Goal: Transaction & Acquisition: Purchase product/service

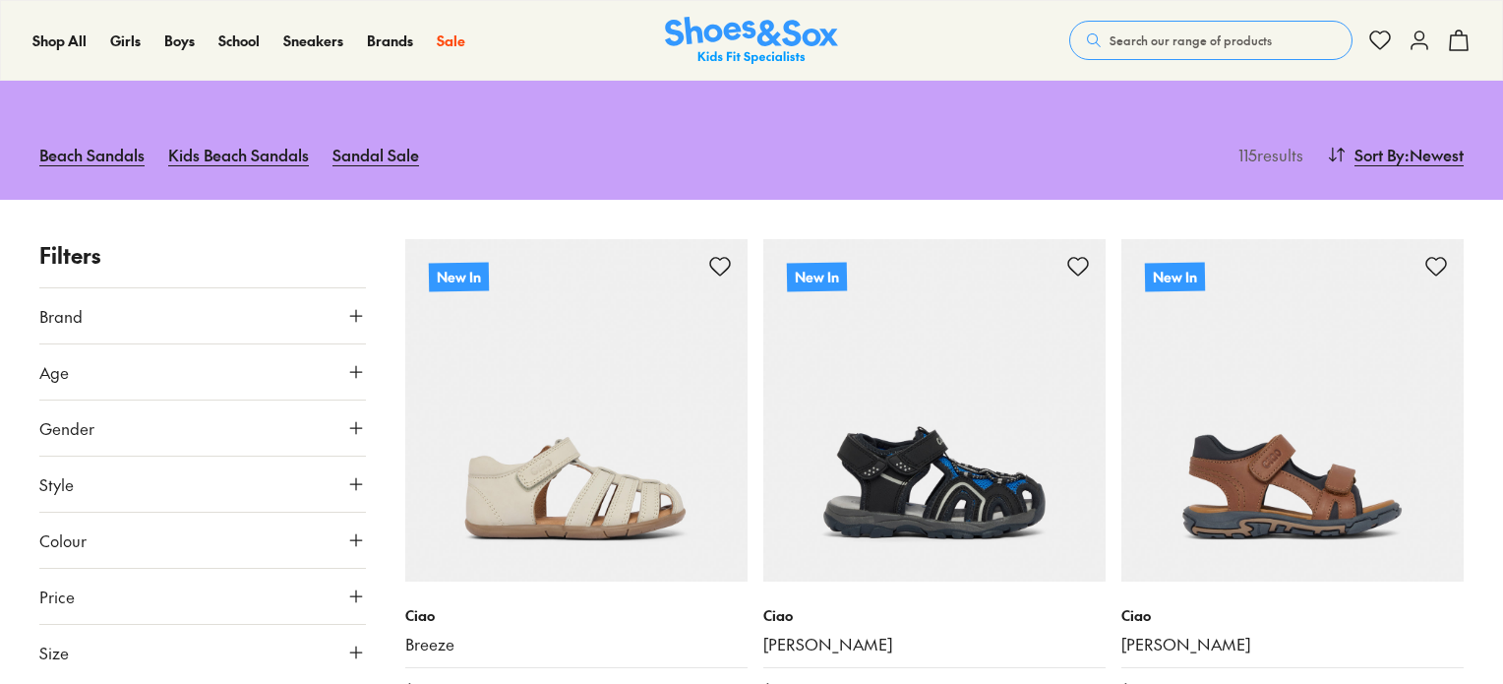
scroll to position [295, 0]
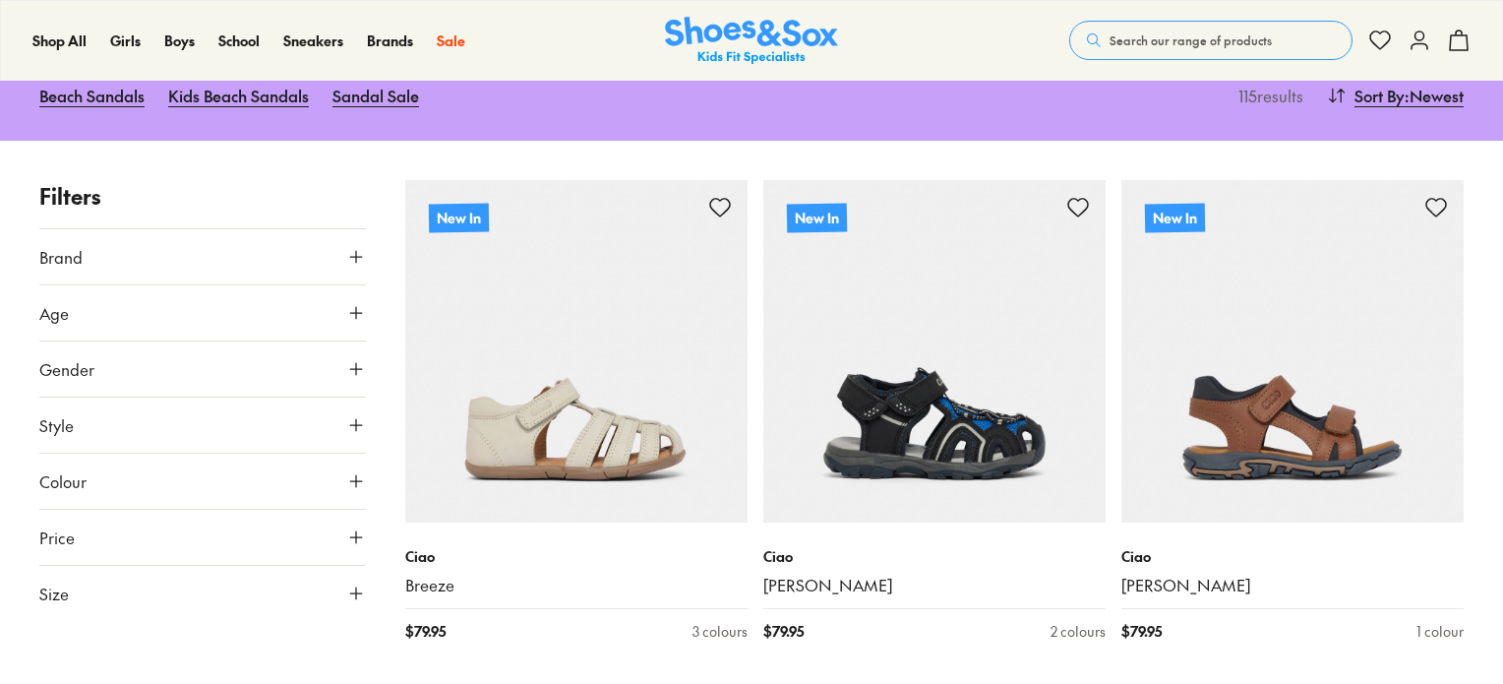
type input "***"
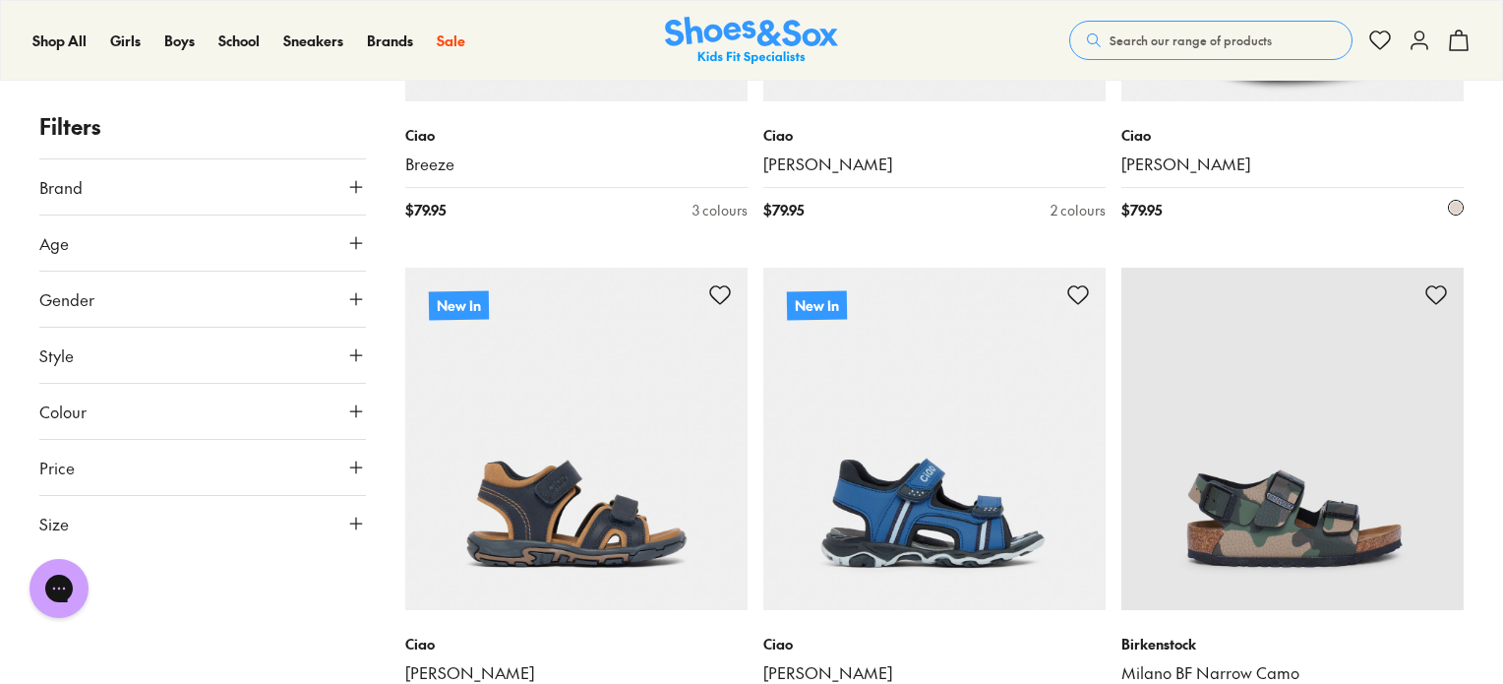
scroll to position [492, 0]
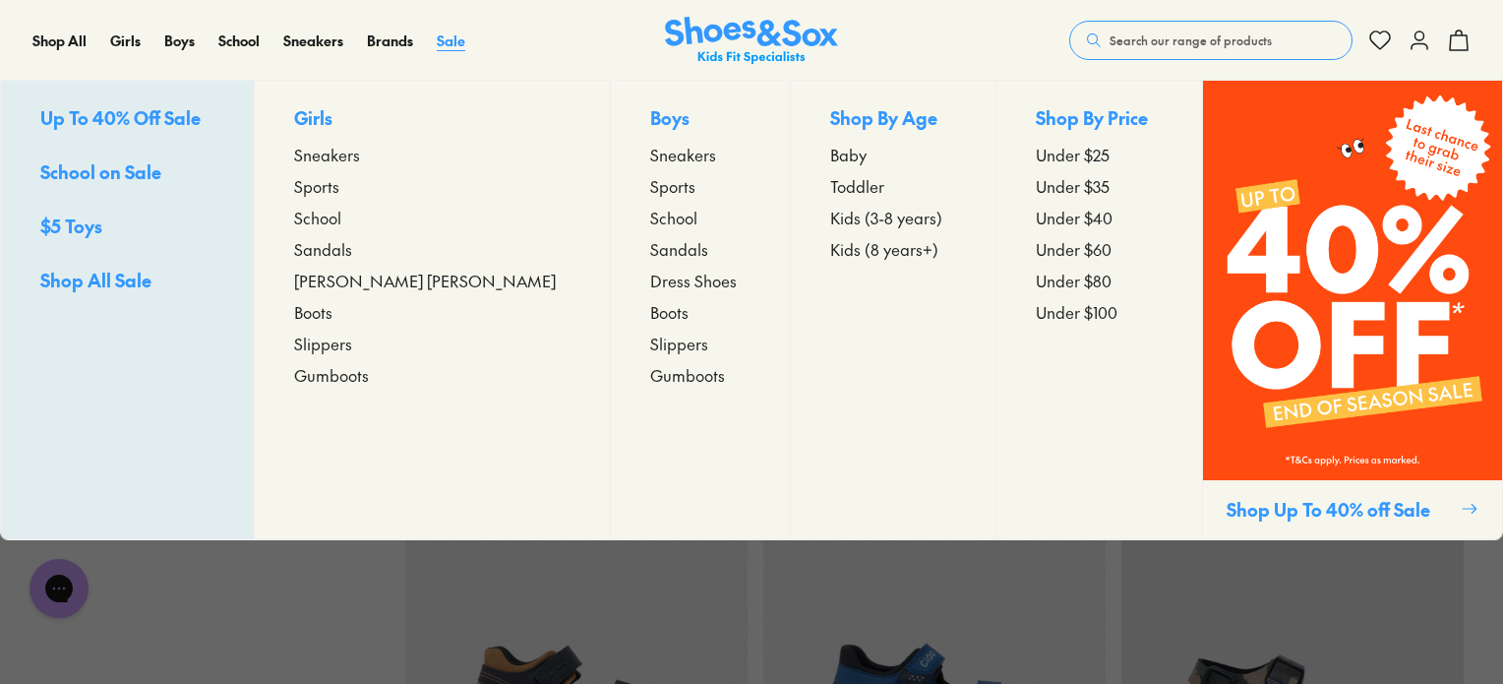
click at [454, 38] on span "Sale" at bounding box center [451, 40] width 29 height 20
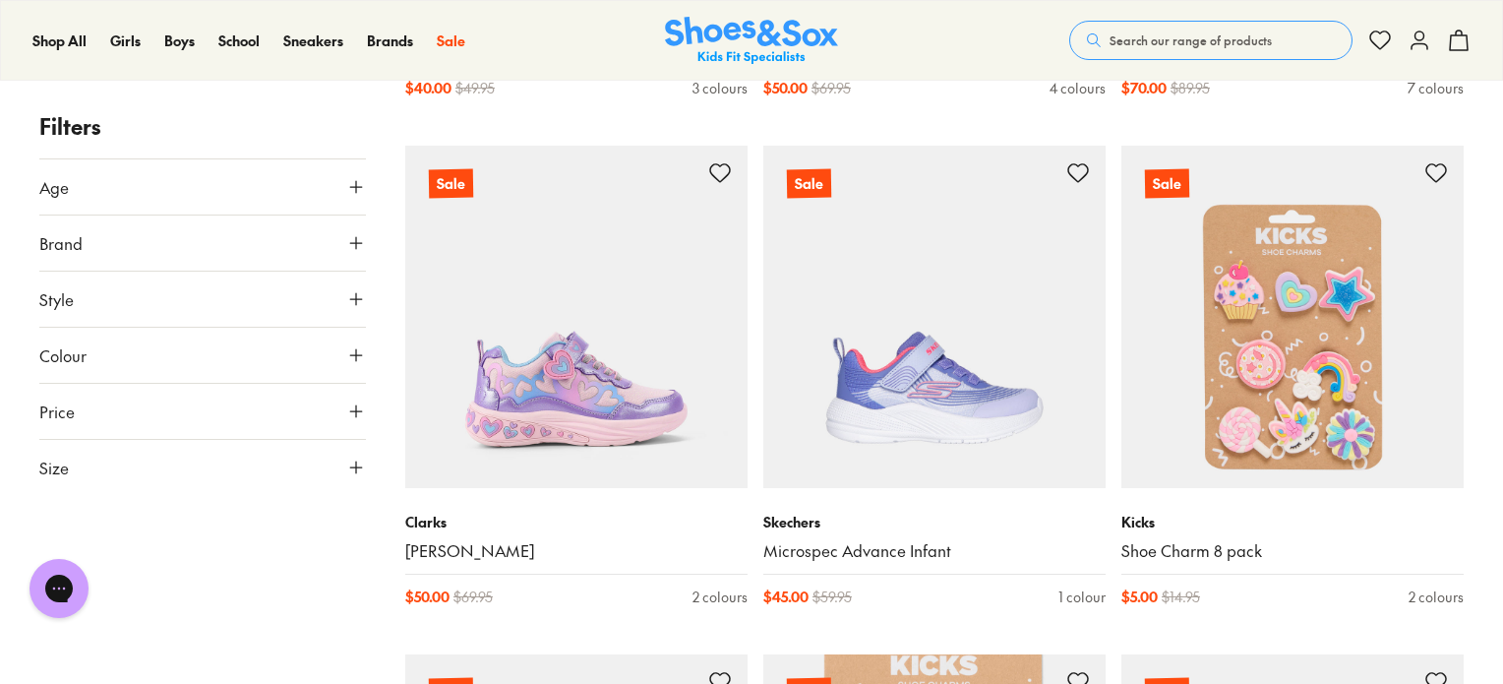
scroll to position [1279, 0]
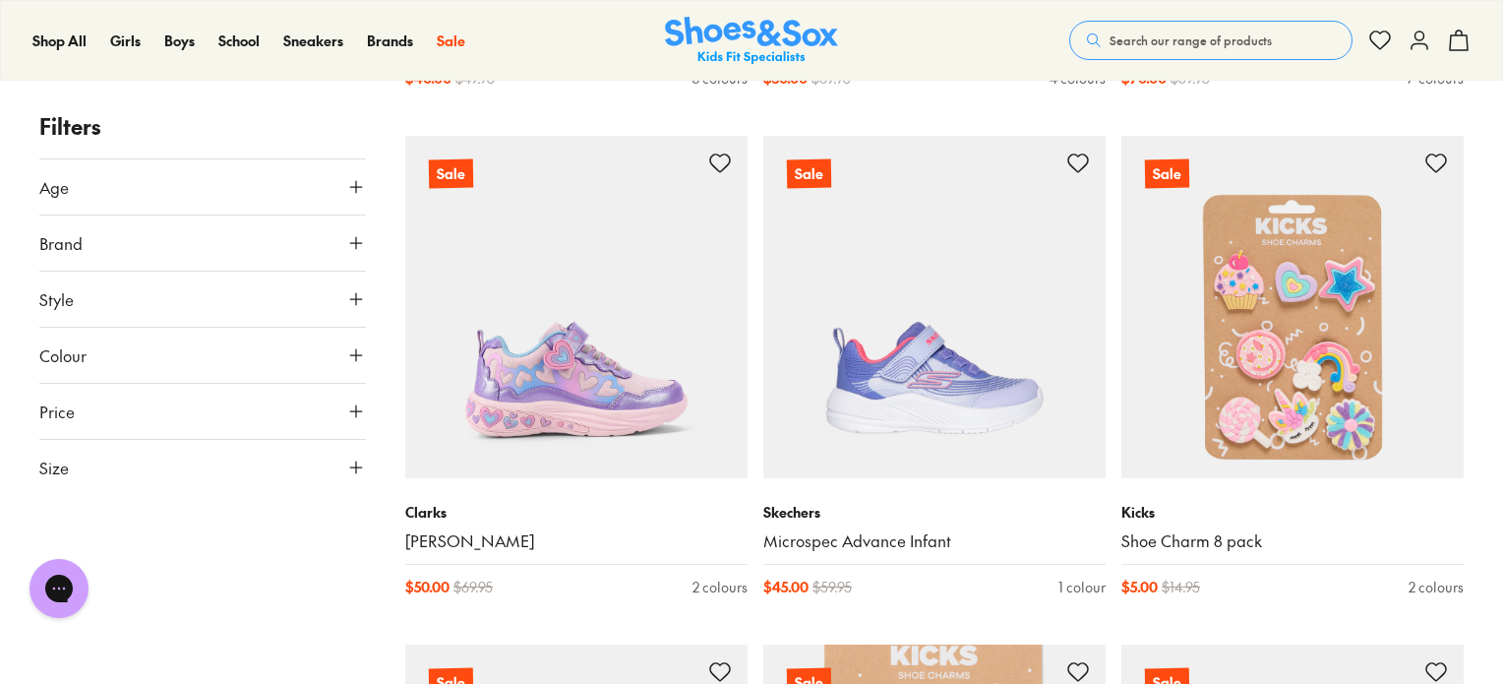
click at [60, 287] on span "Style" at bounding box center [56, 299] width 34 height 24
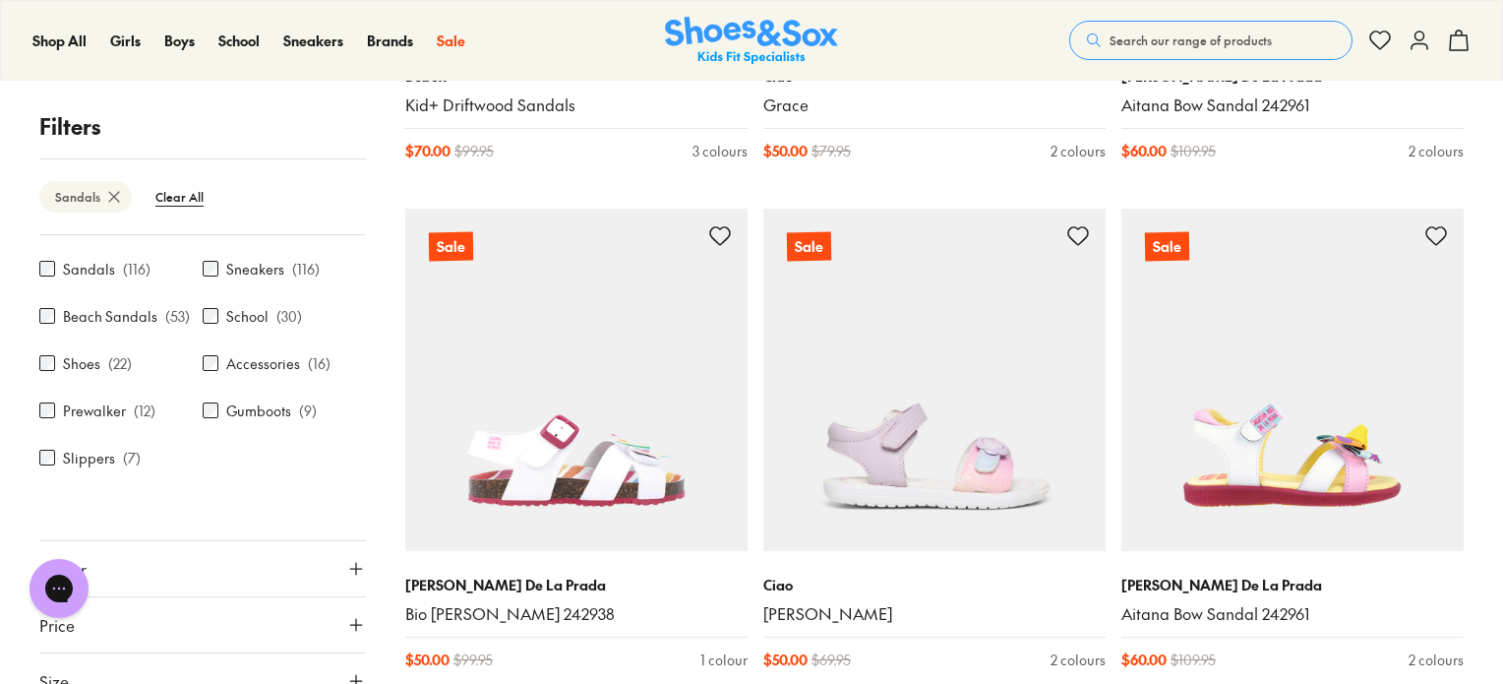
scroll to position [223, 0]
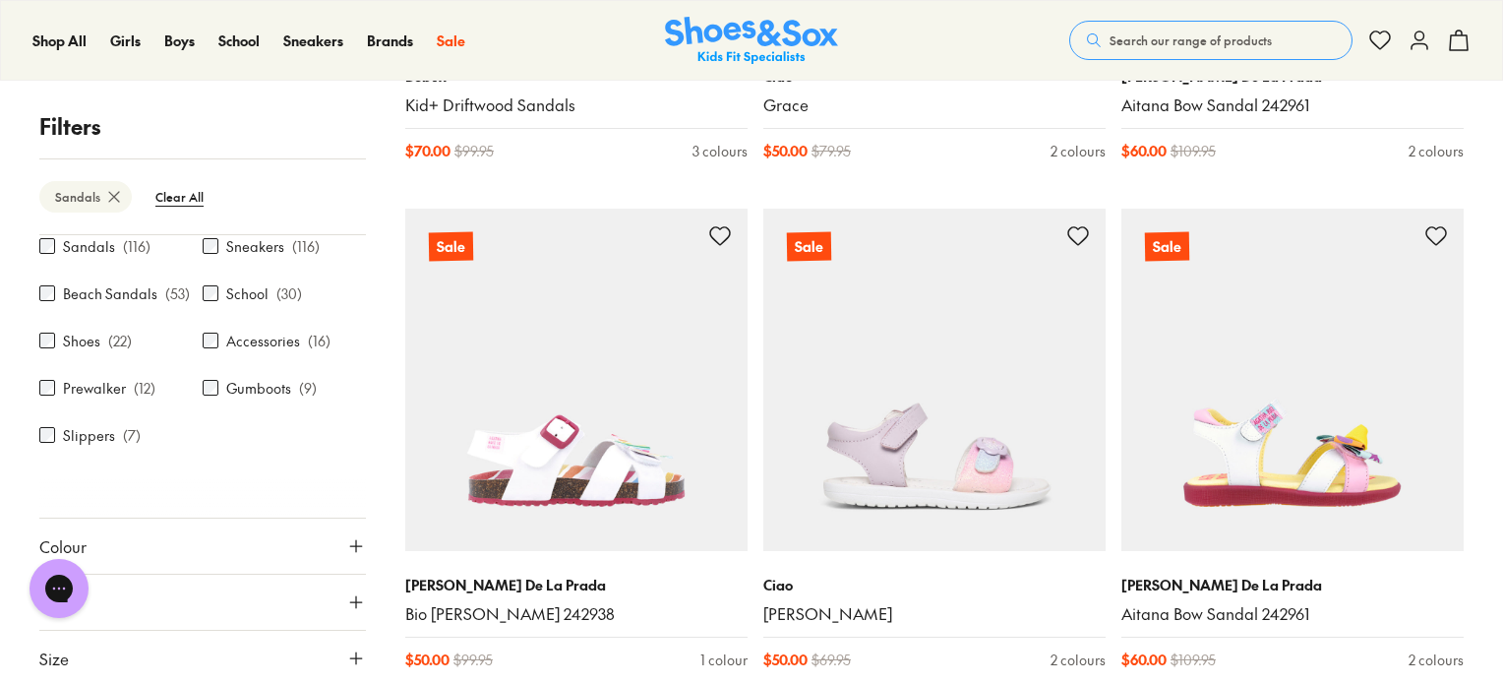
click at [213, 646] on button "Size" at bounding box center [202, 658] width 327 height 55
click at [57, 663] on span "Size" at bounding box center [54, 658] width 30 height 24
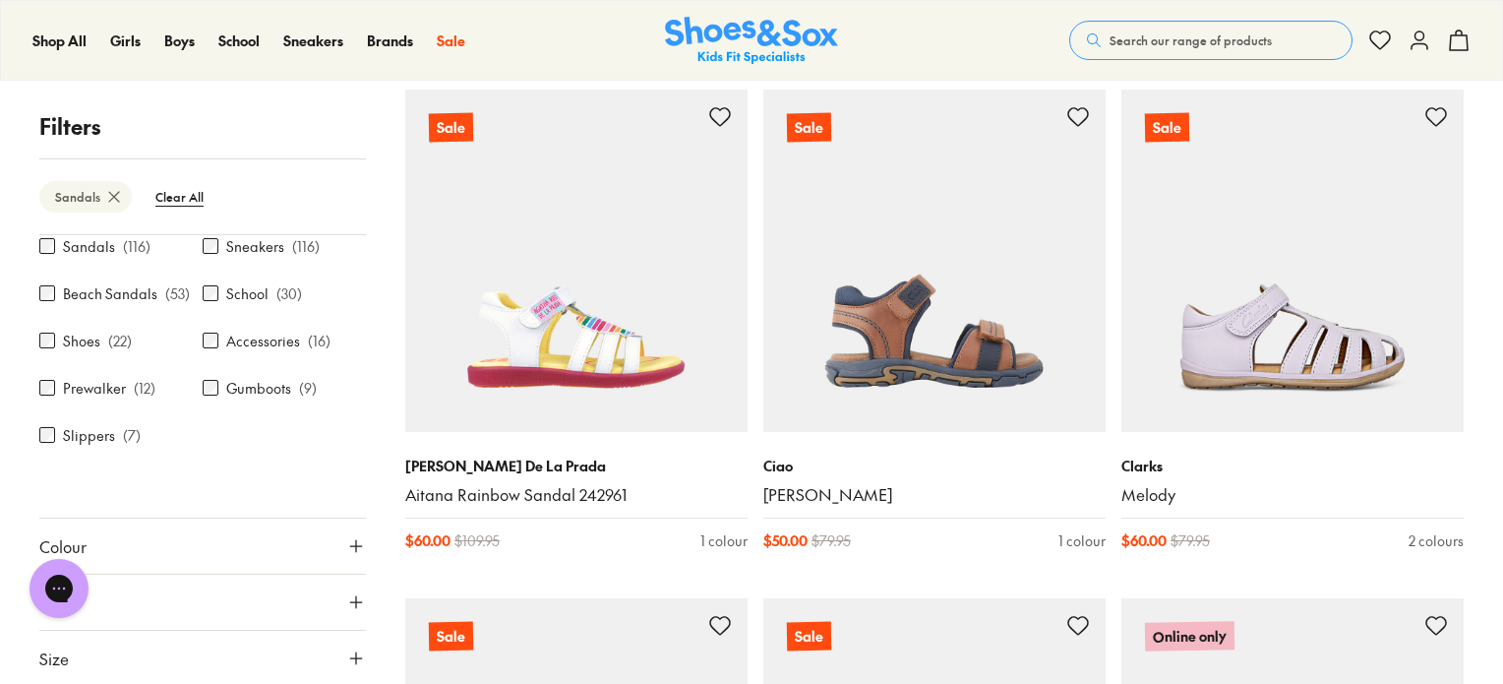
scroll to position [4388, 0]
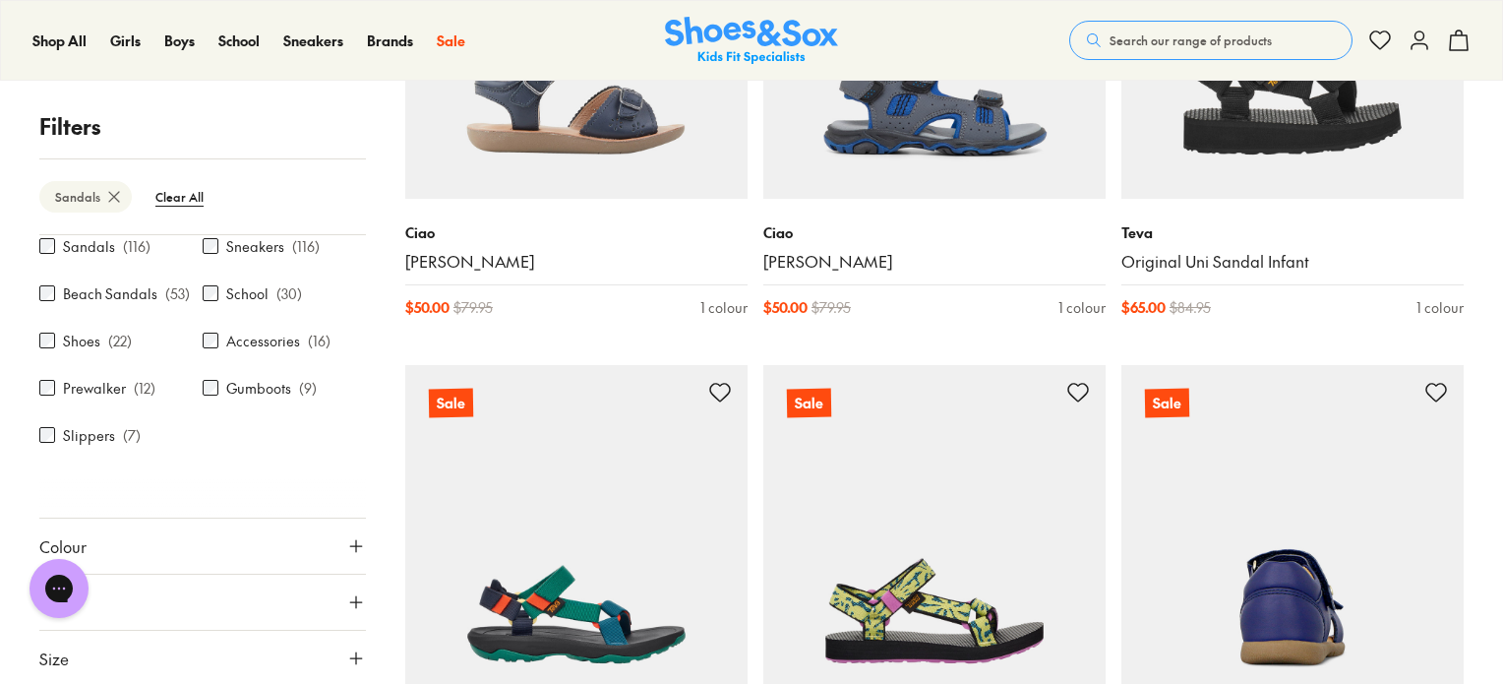
scroll to position [2912, 0]
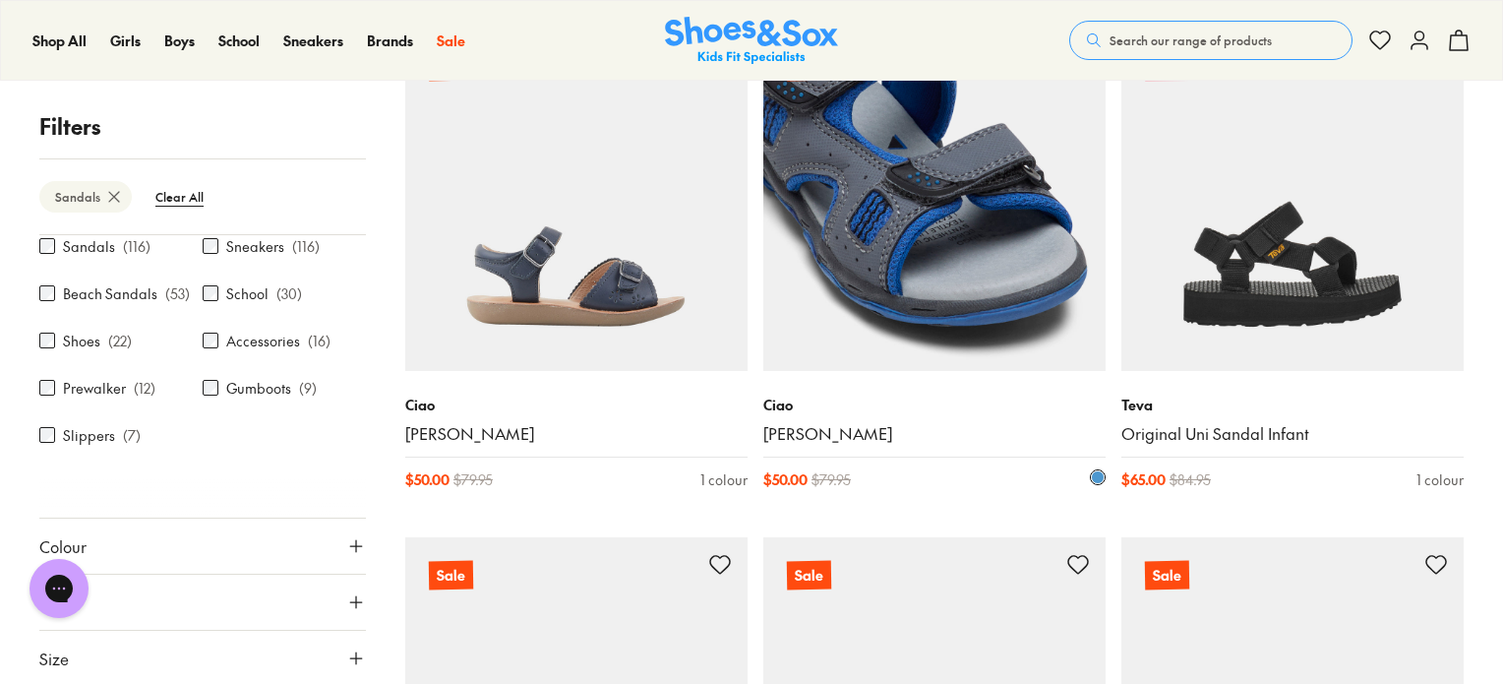
click at [988, 304] on img at bounding box center [934, 200] width 342 height 342
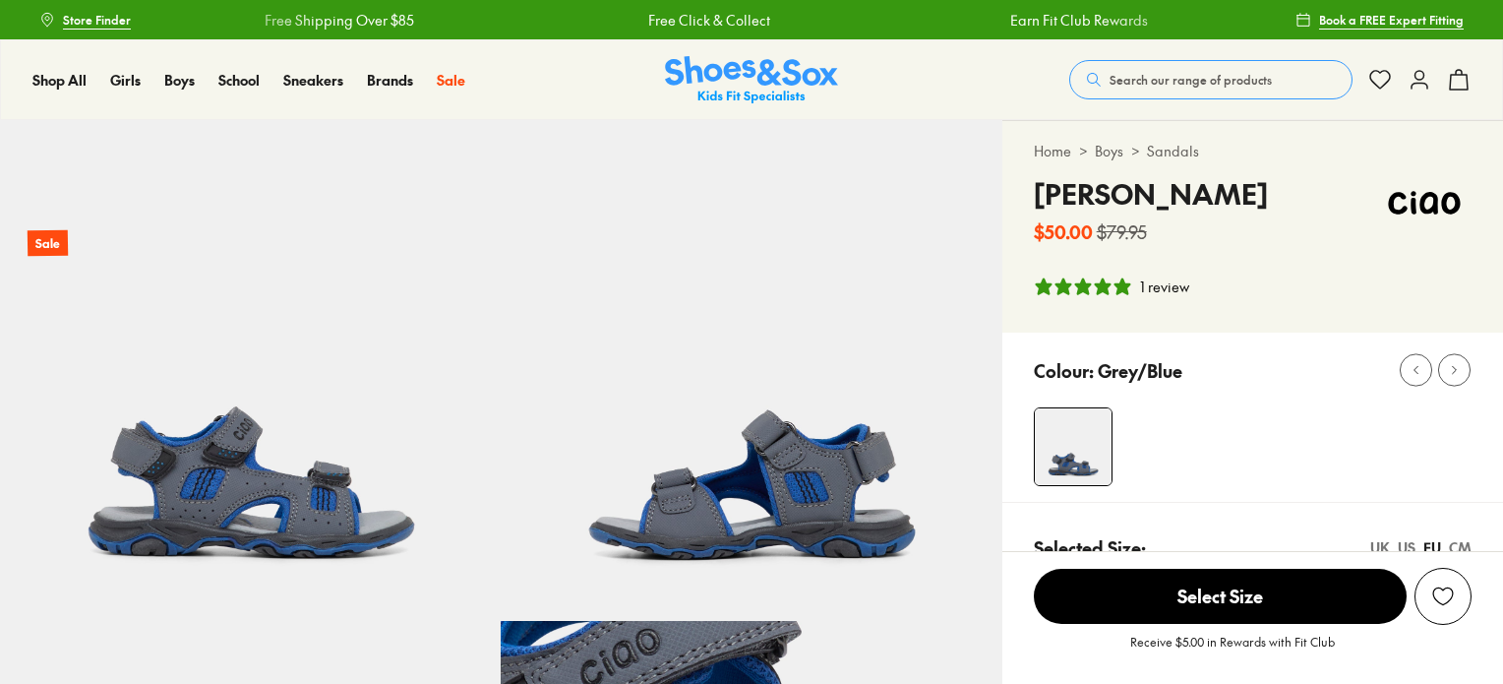
select select "*"
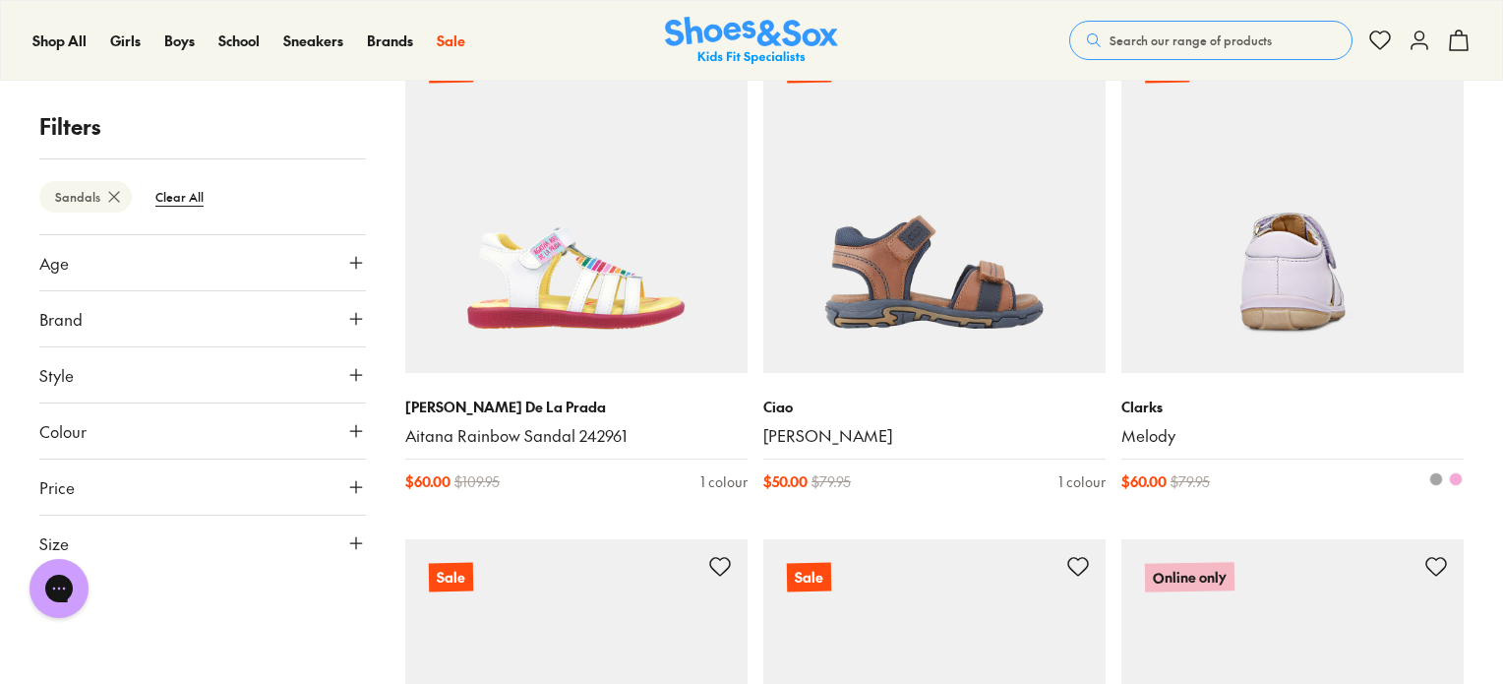
scroll to position [4468, 0]
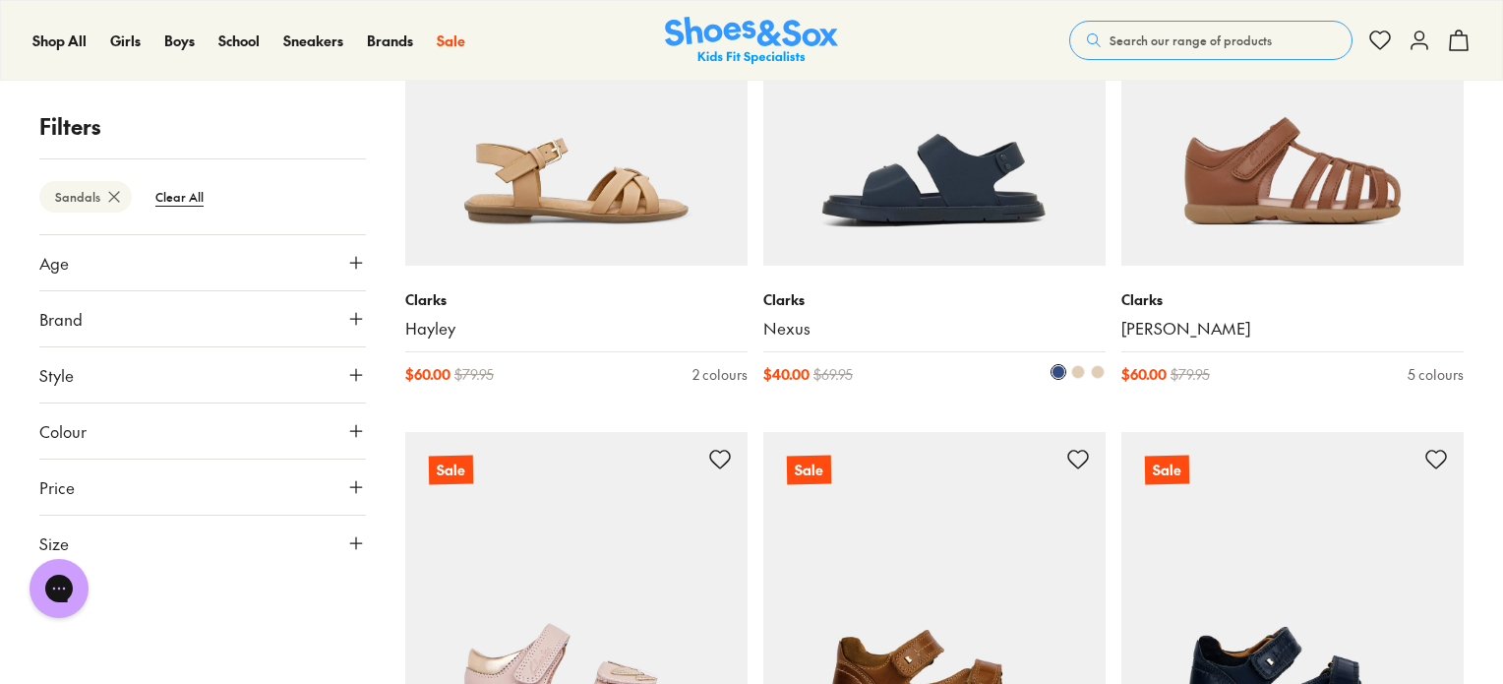
scroll to position [5551, 0]
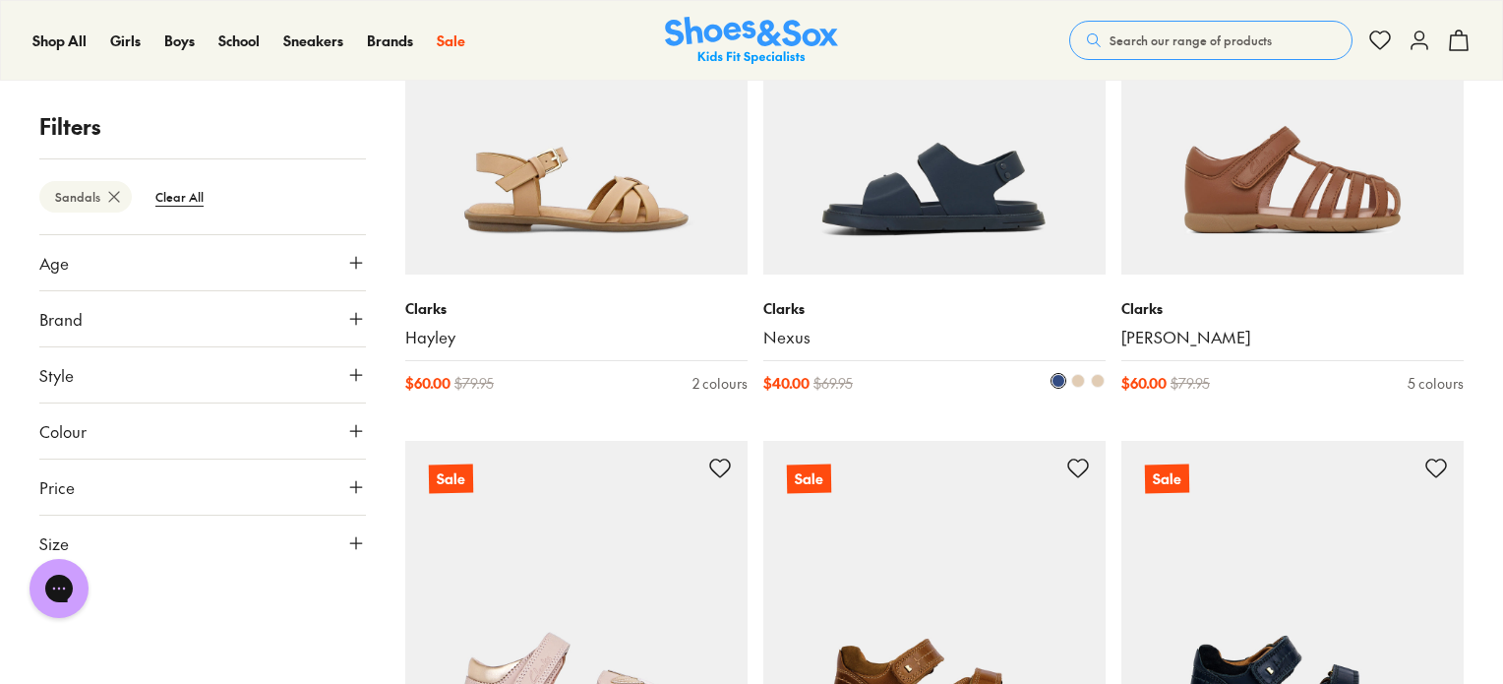
click at [878, 224] on img at bounding box center [934, 103] width 342 height 342
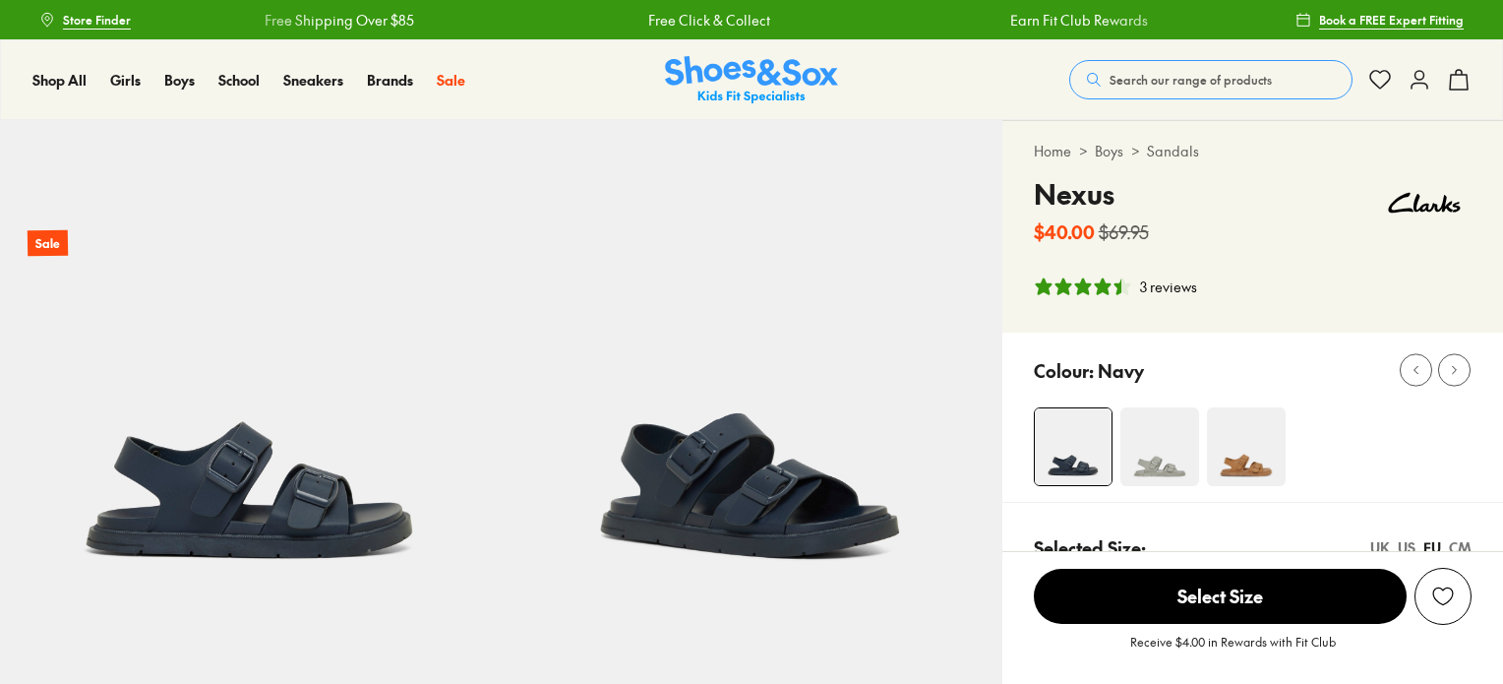
select select "*"
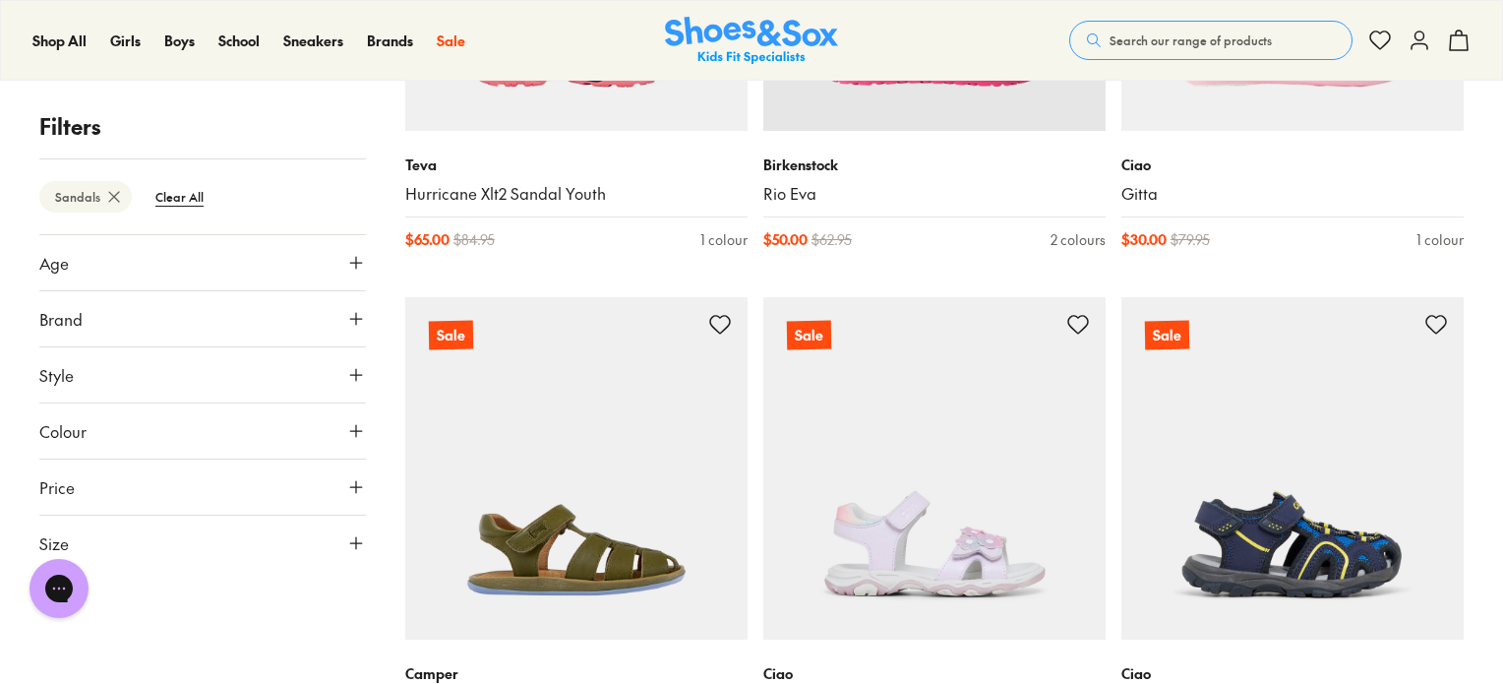
scroll to position [9765, 0]
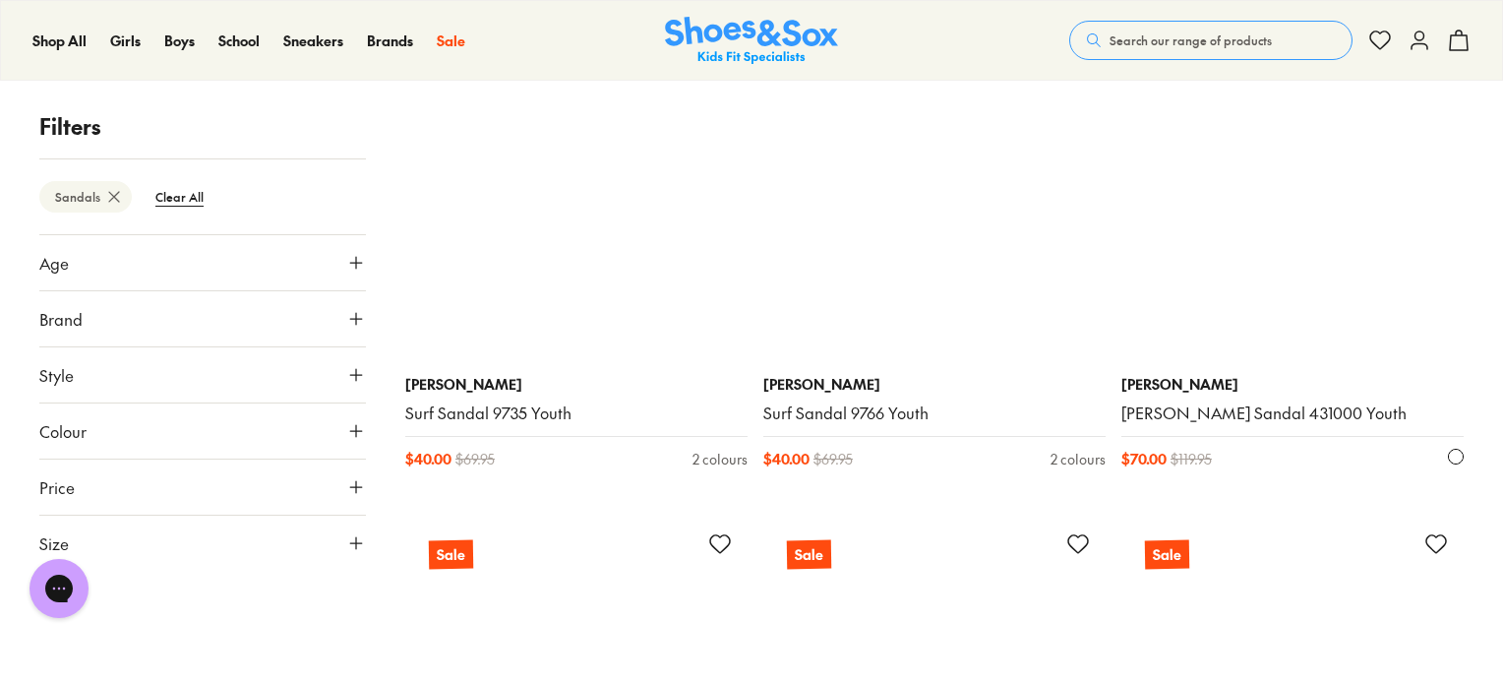
scroll to position [15668, 0]
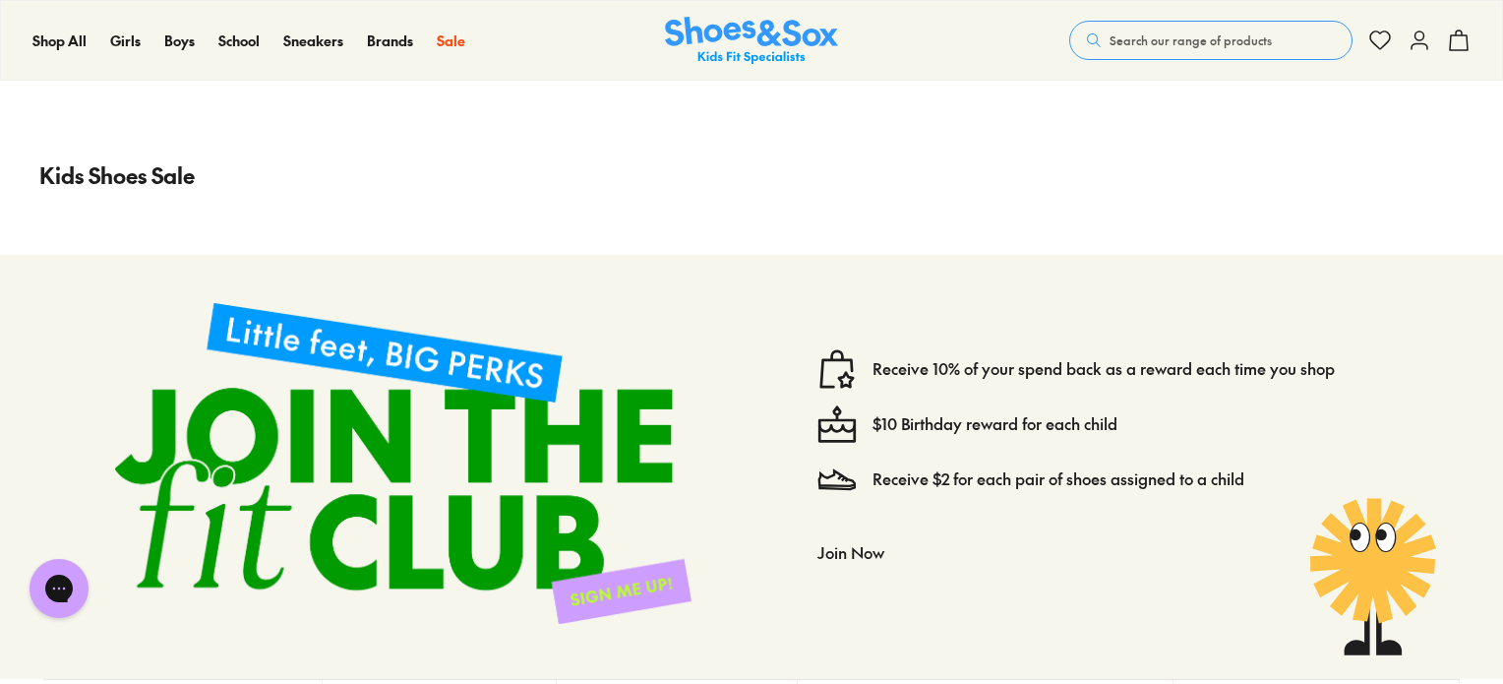
scroll to position [20292, 0]
